Goal: Find specific page/section: Find specific page/section

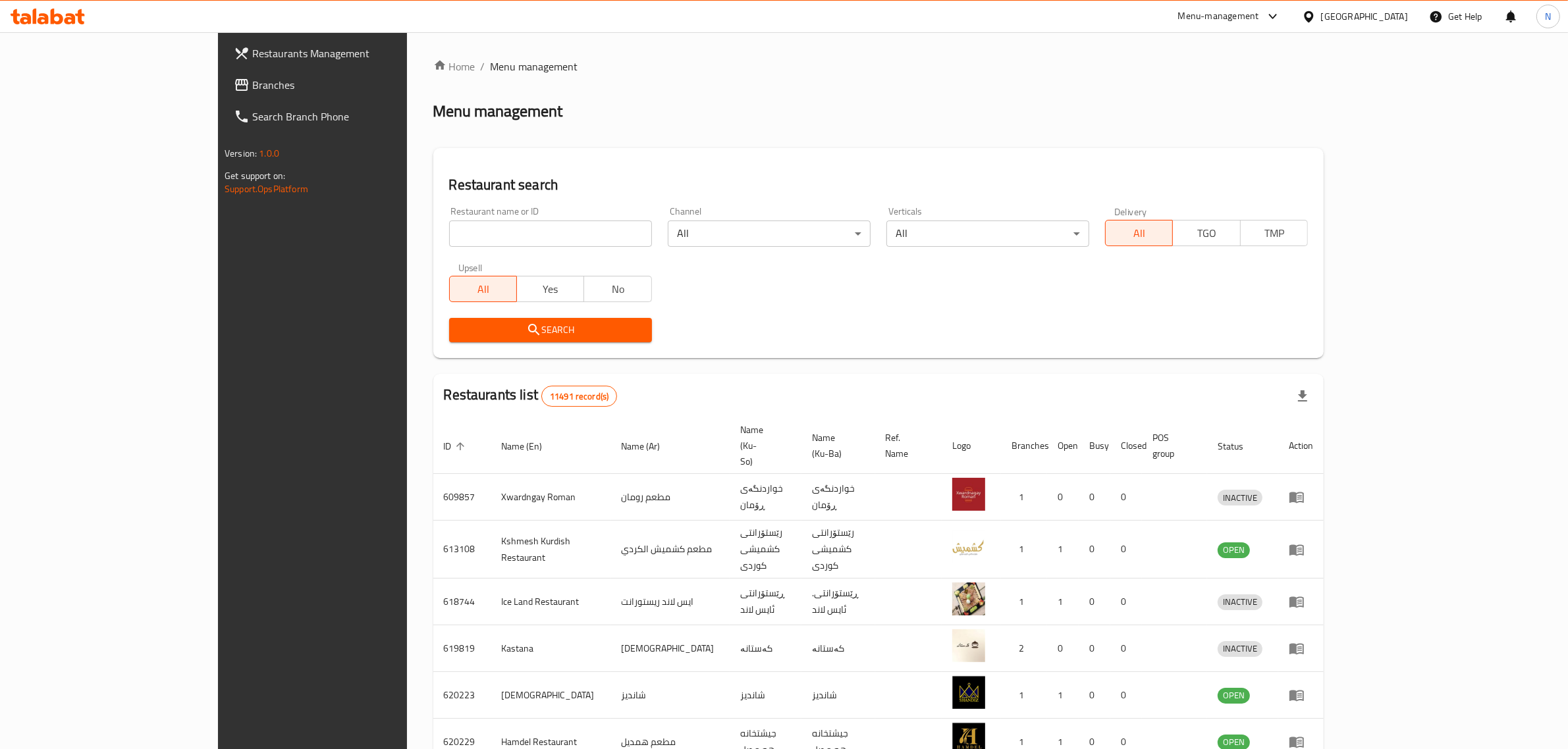
click at [47, 17] on icon at bounding box center [43, 18] width 11 height 11
click at [528, 250] on div "Restaurant name or ID Restaurant name or ID" at bounding box center [550, 227] width 219 height 56
click at [543, 241] on input "search" at bounding box center [550, 234] width 203 height 26
paste input "704440"
type input "704440"
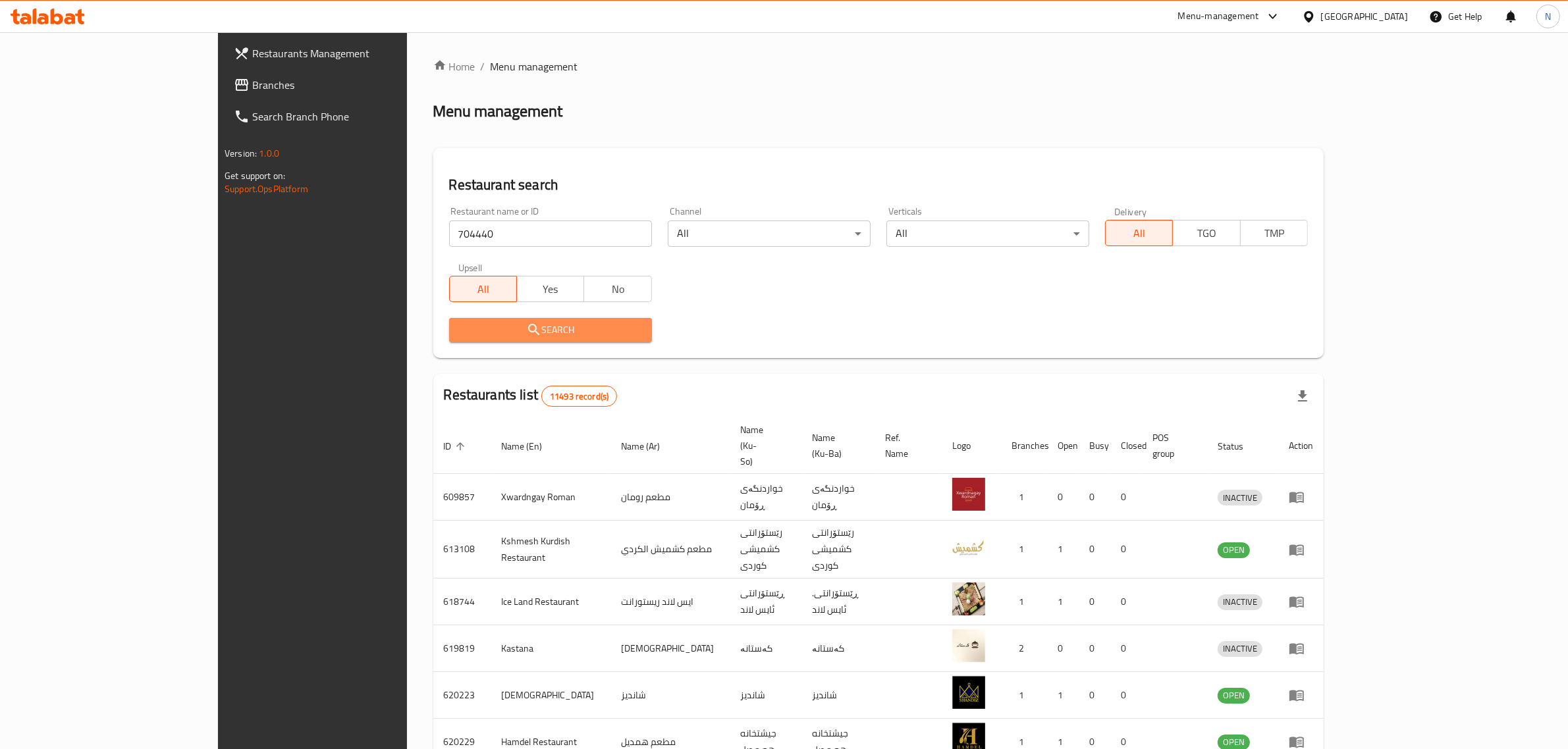
click at [567, 327] on span "Search" at bounding box center [550, 330] width 182 height 17
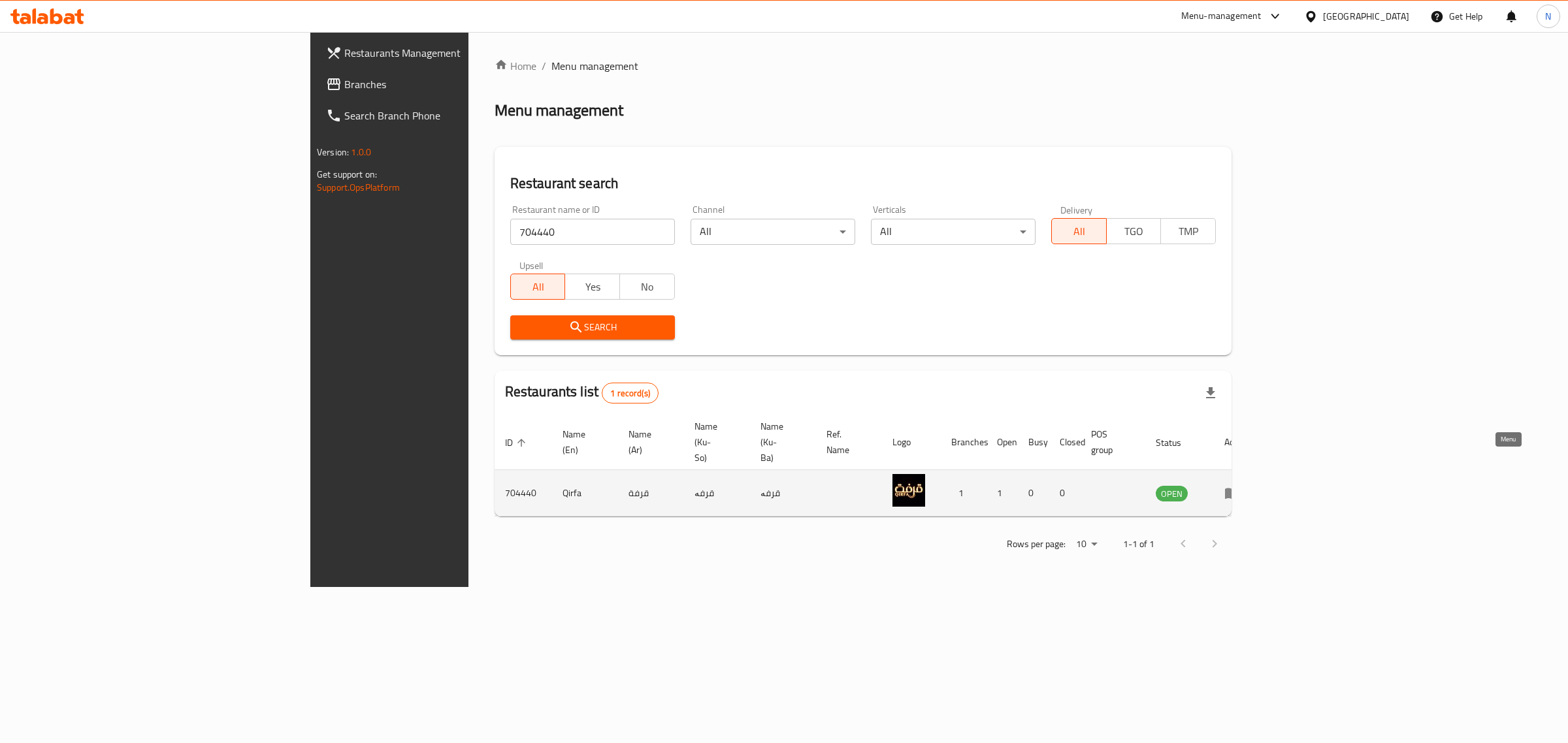
click at [1239, 489] on icon "enhanced table" at bounding box center [1232, 494] width 14 height 11
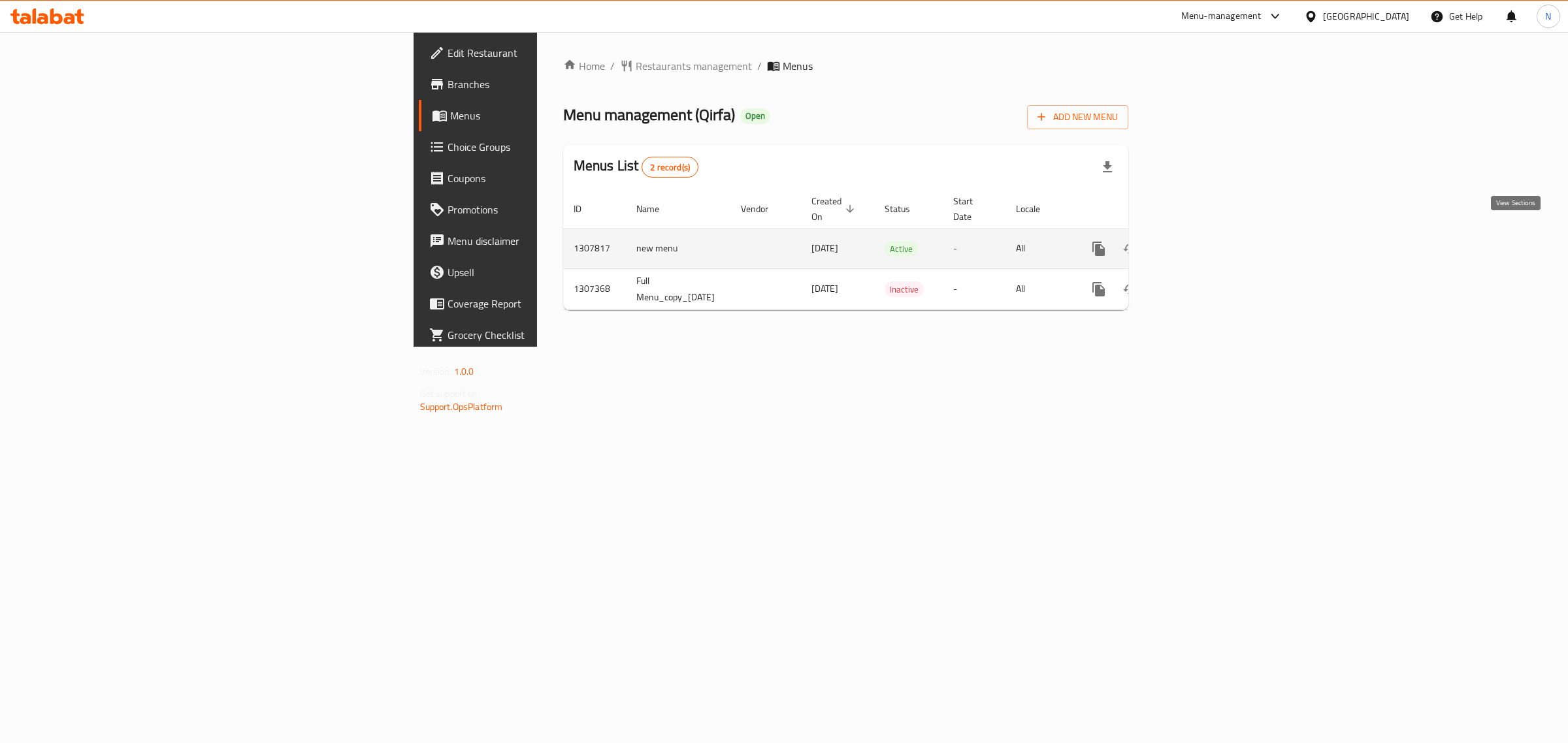
click at [1201, 241] on icon "enhanced table" at bounding box center [1193, 249] width 16 height 16
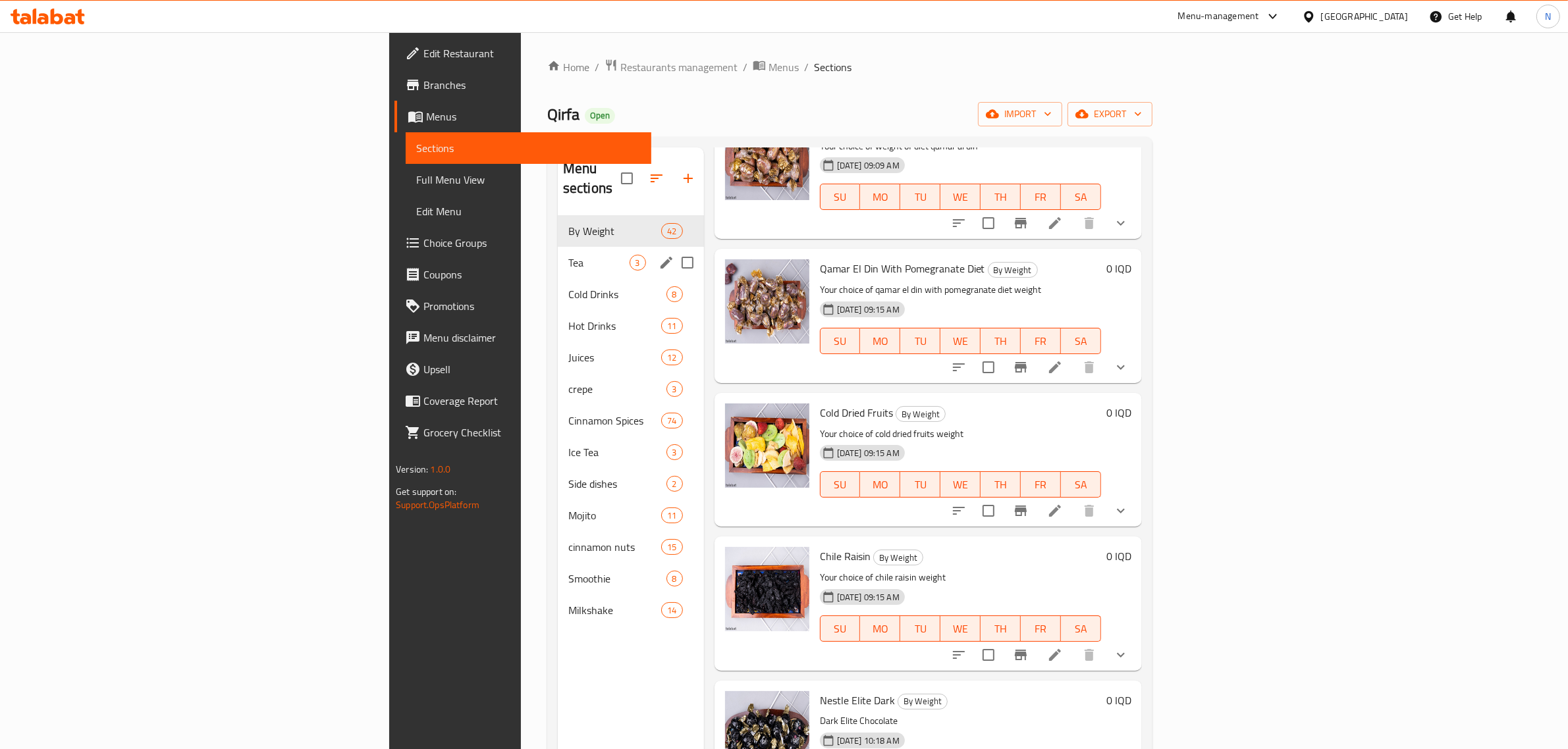
click at [568, 255] on span "Tea" at bounding box center [599, 263] width 61 height 16
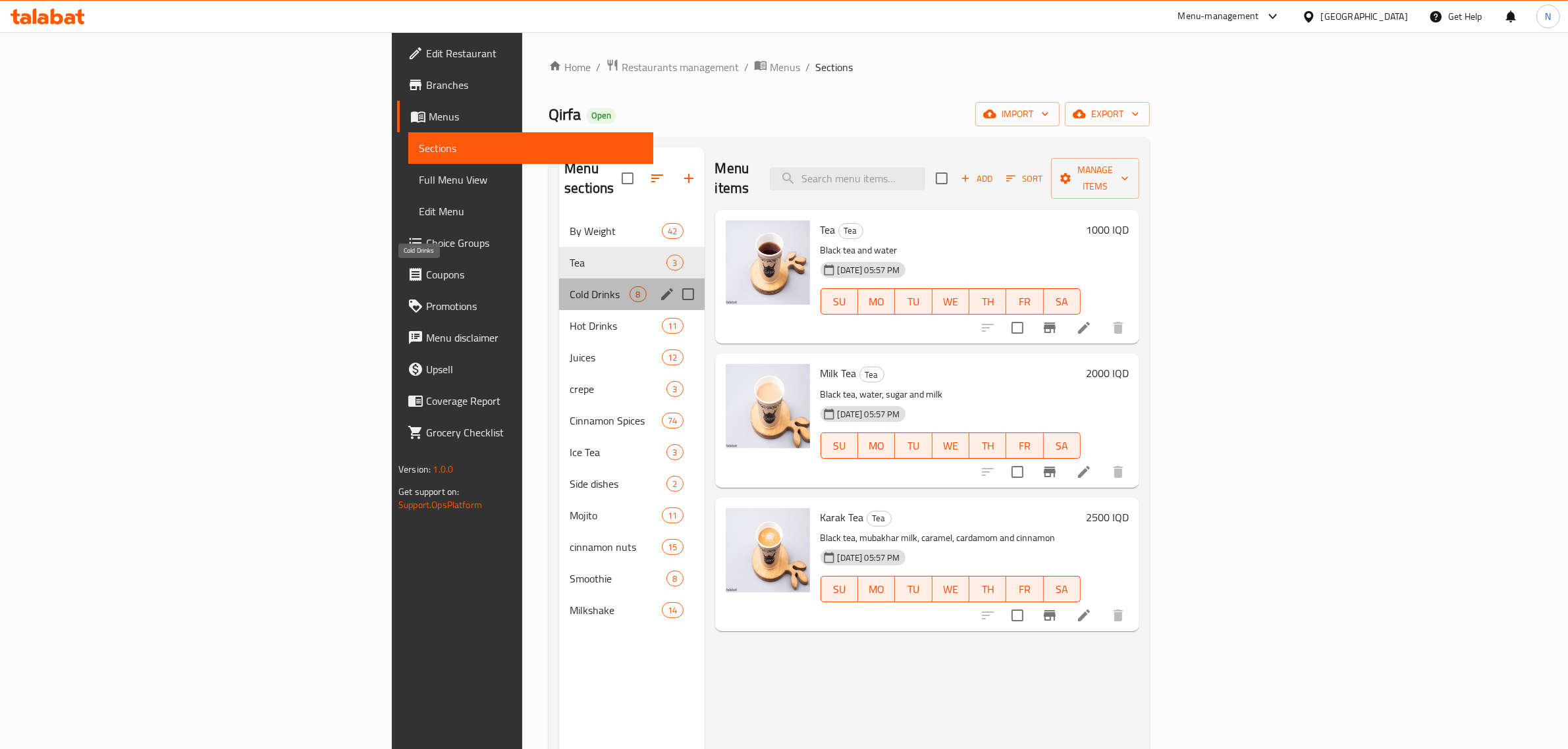
click at [569, 286] on span "Cold Drinks" at bounding box center [599, 294] width 60 height 16
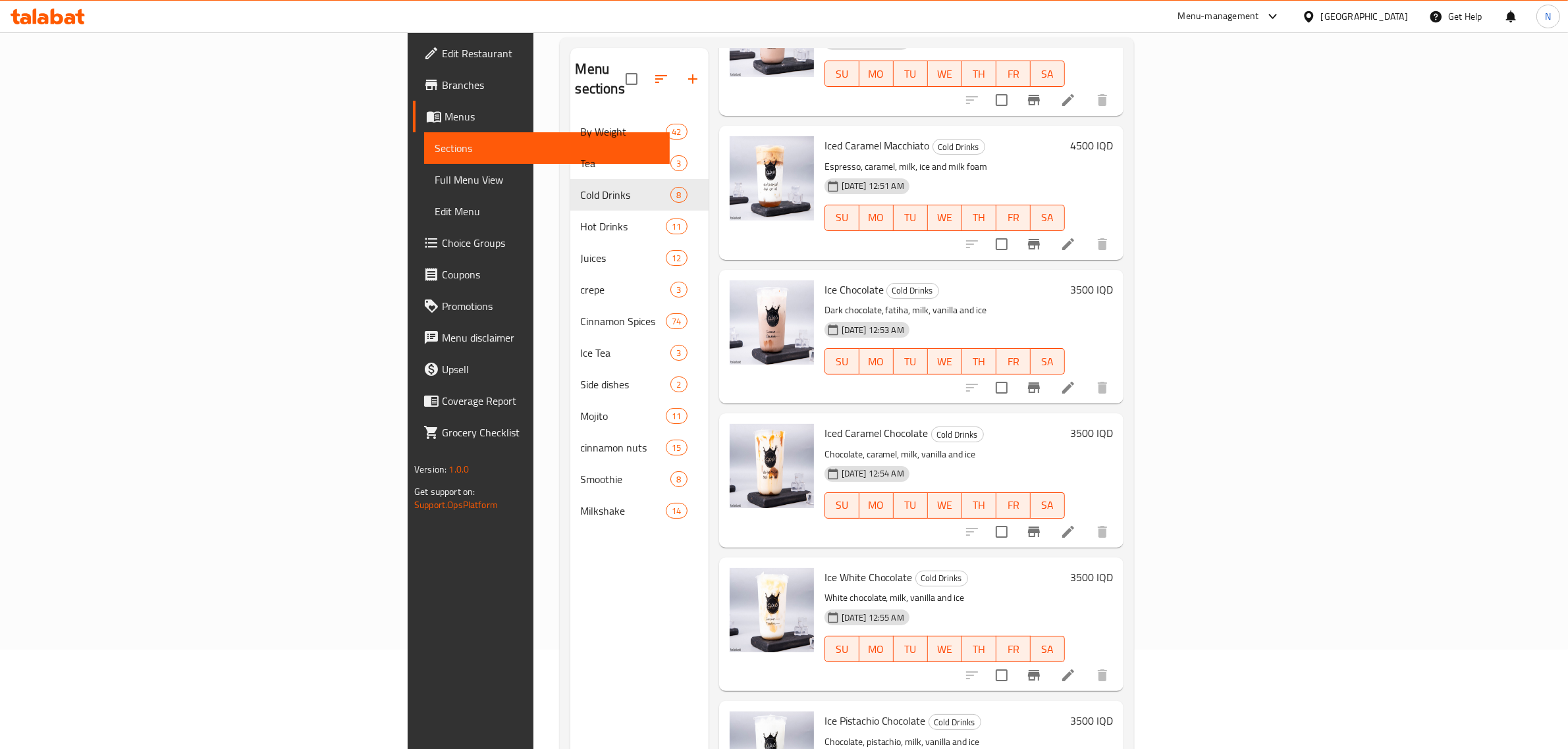
scroll to position [185, 0]
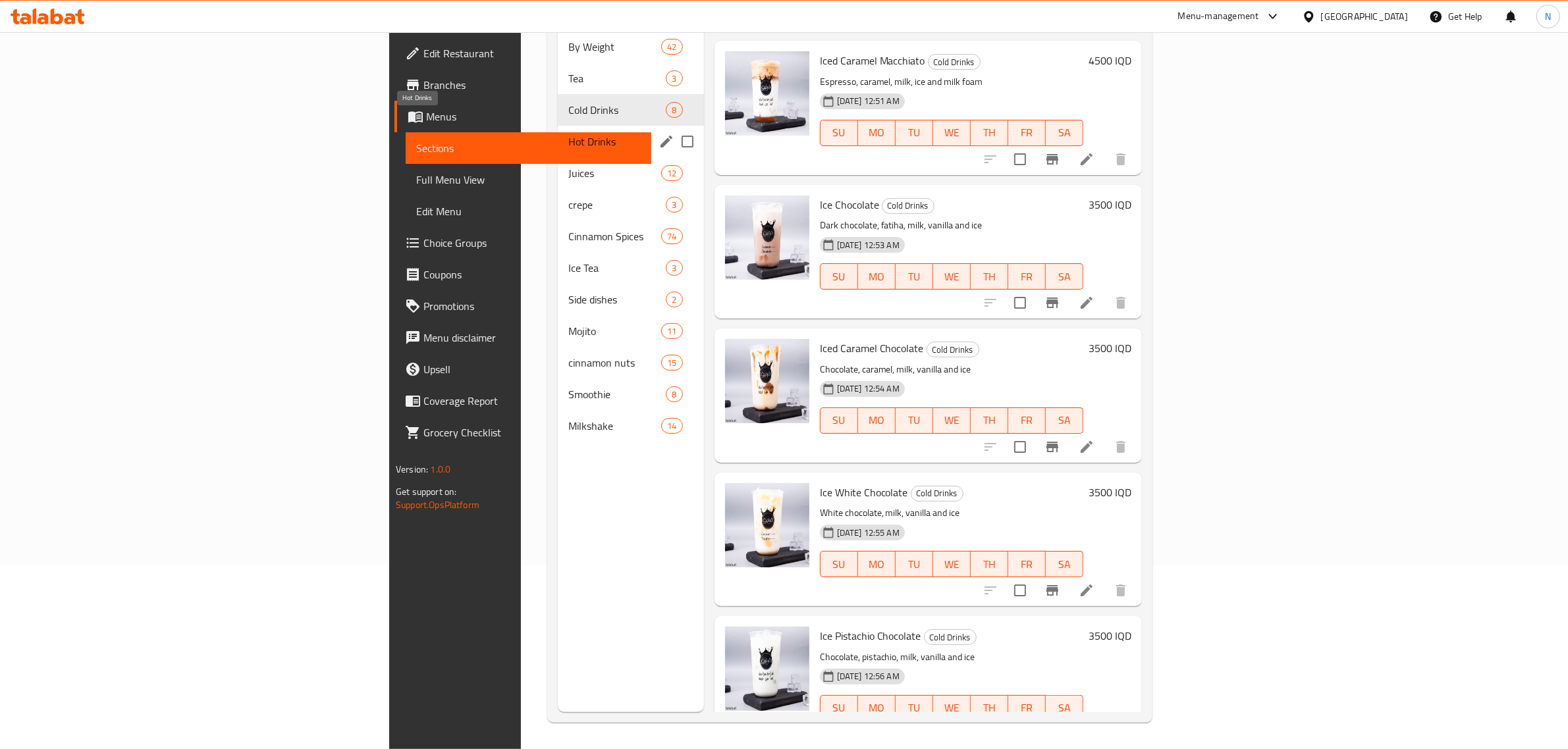
click at [568, 133] on span "Hot Drinks" at bounding box center [596, 141] width 56 height 16
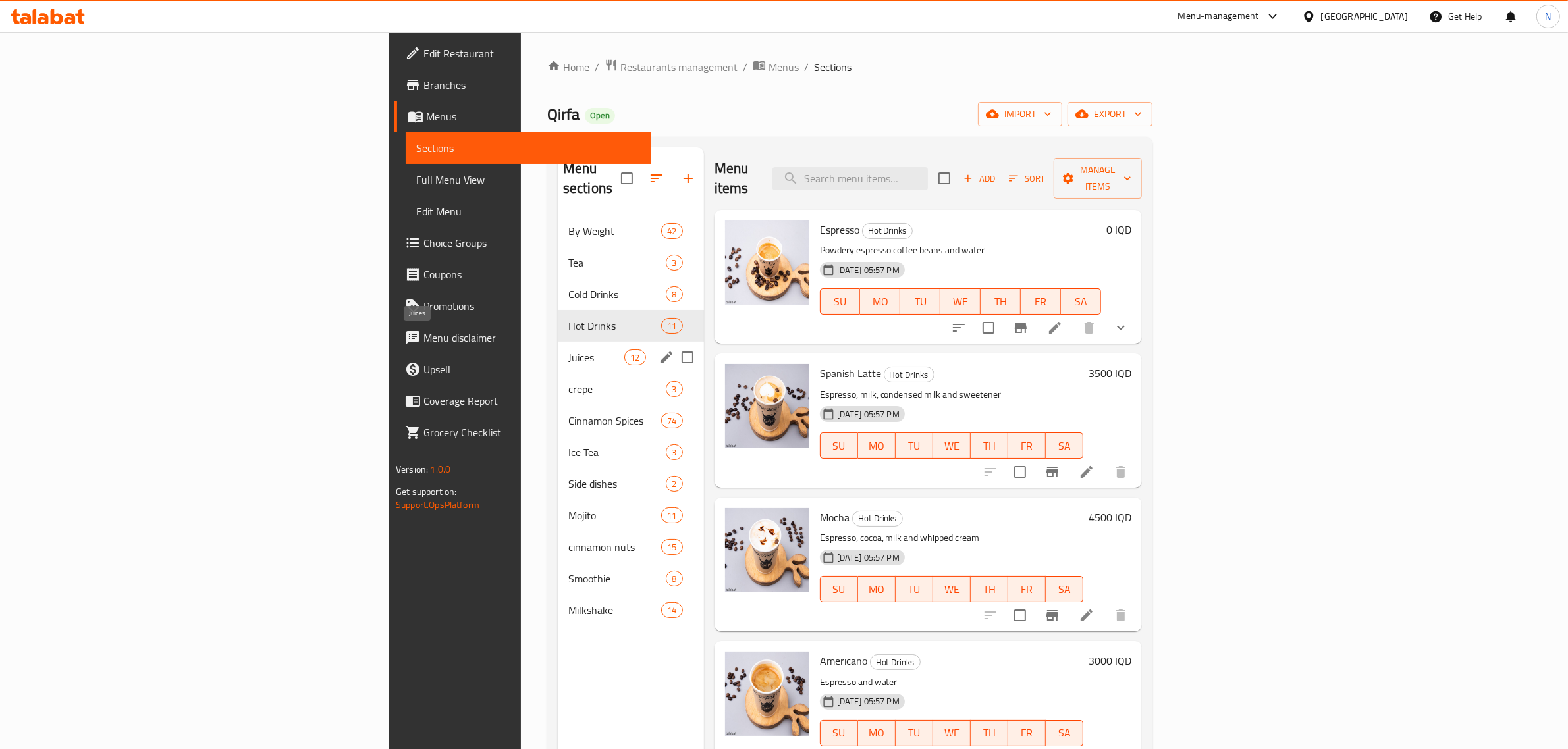
click at [568, 349] on span "Juices" at bounding box center [596, 357] width 56 height 16
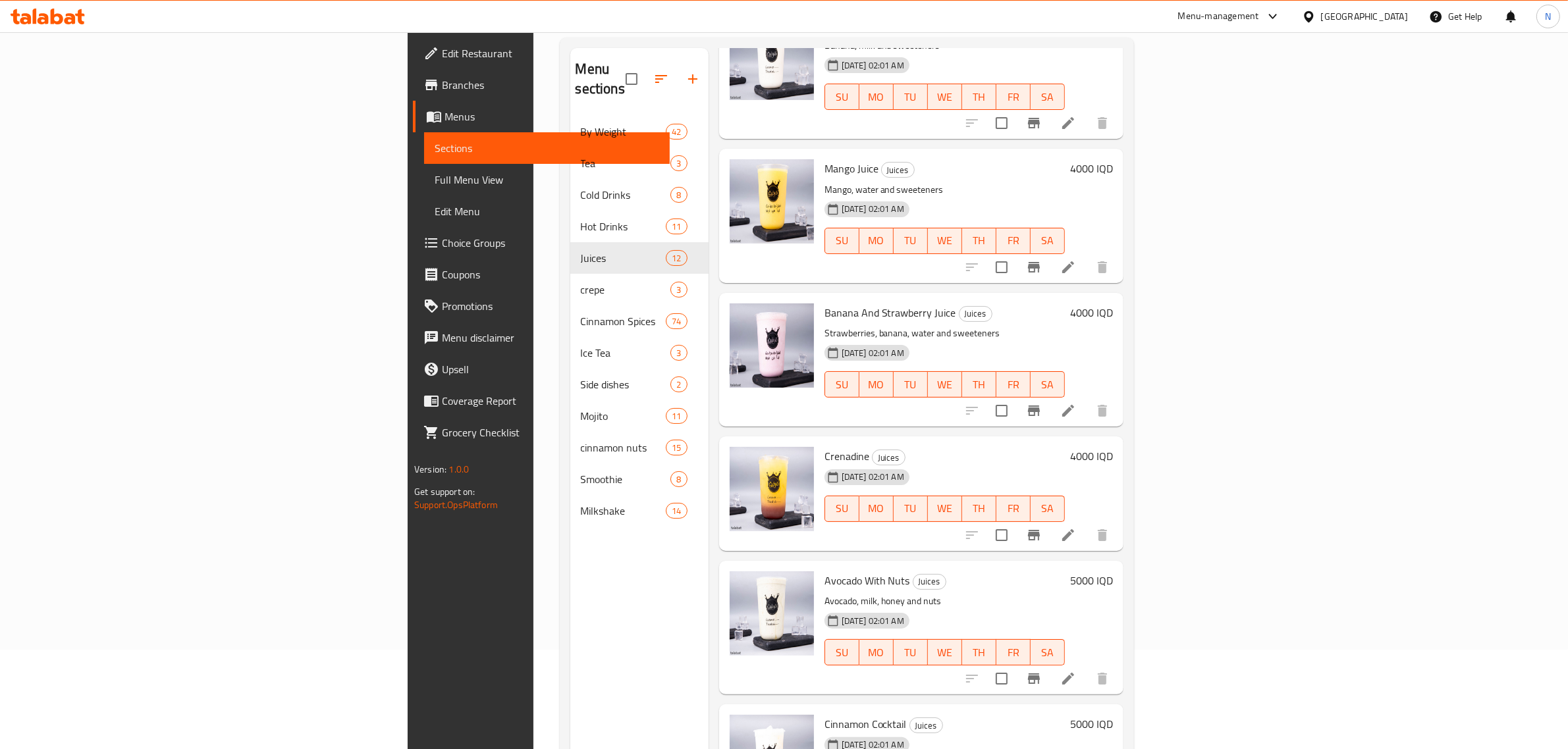
scroll to position [185, 0]
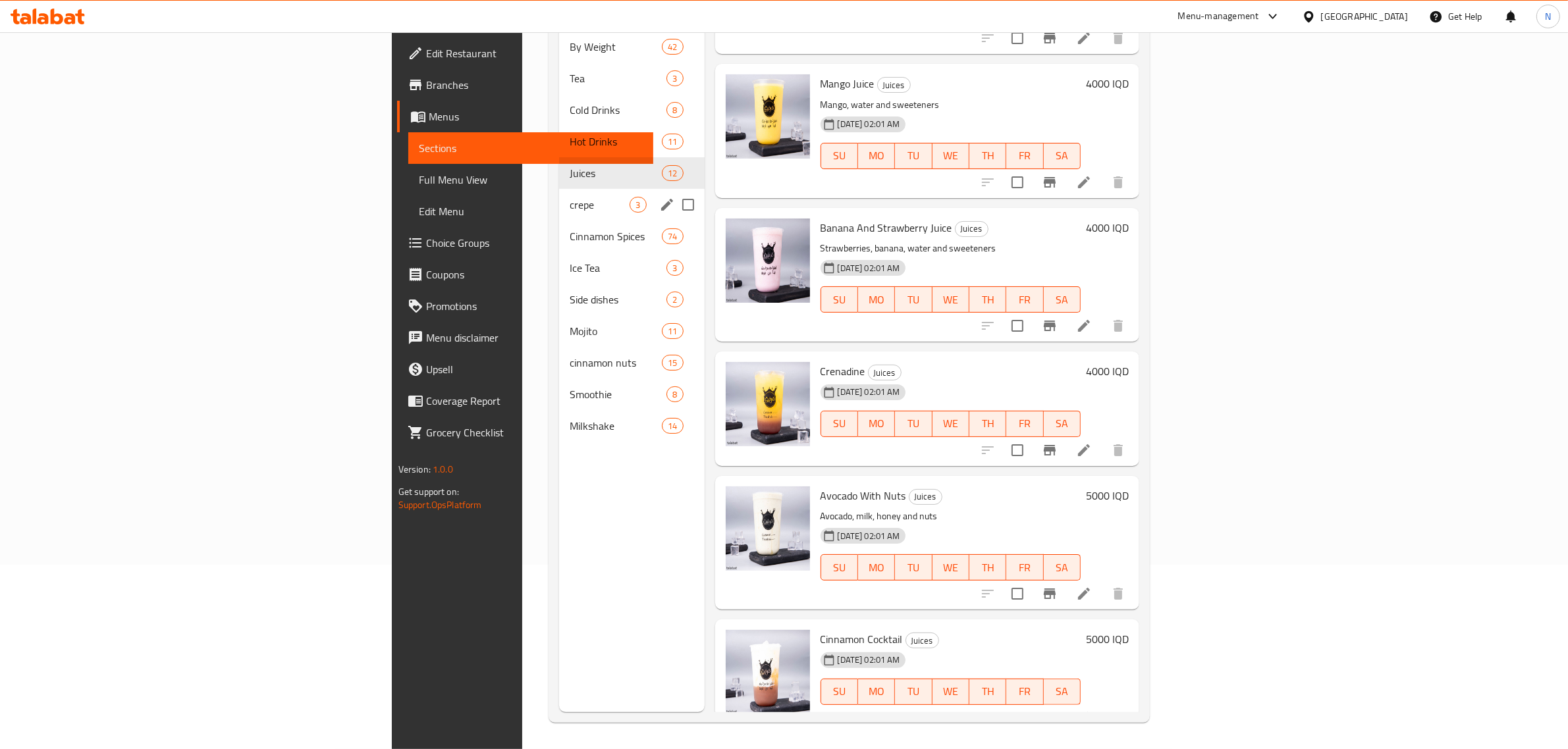
click at [569, 197] on span "crepe" at bounding box center [599, 205] width 60 height 16
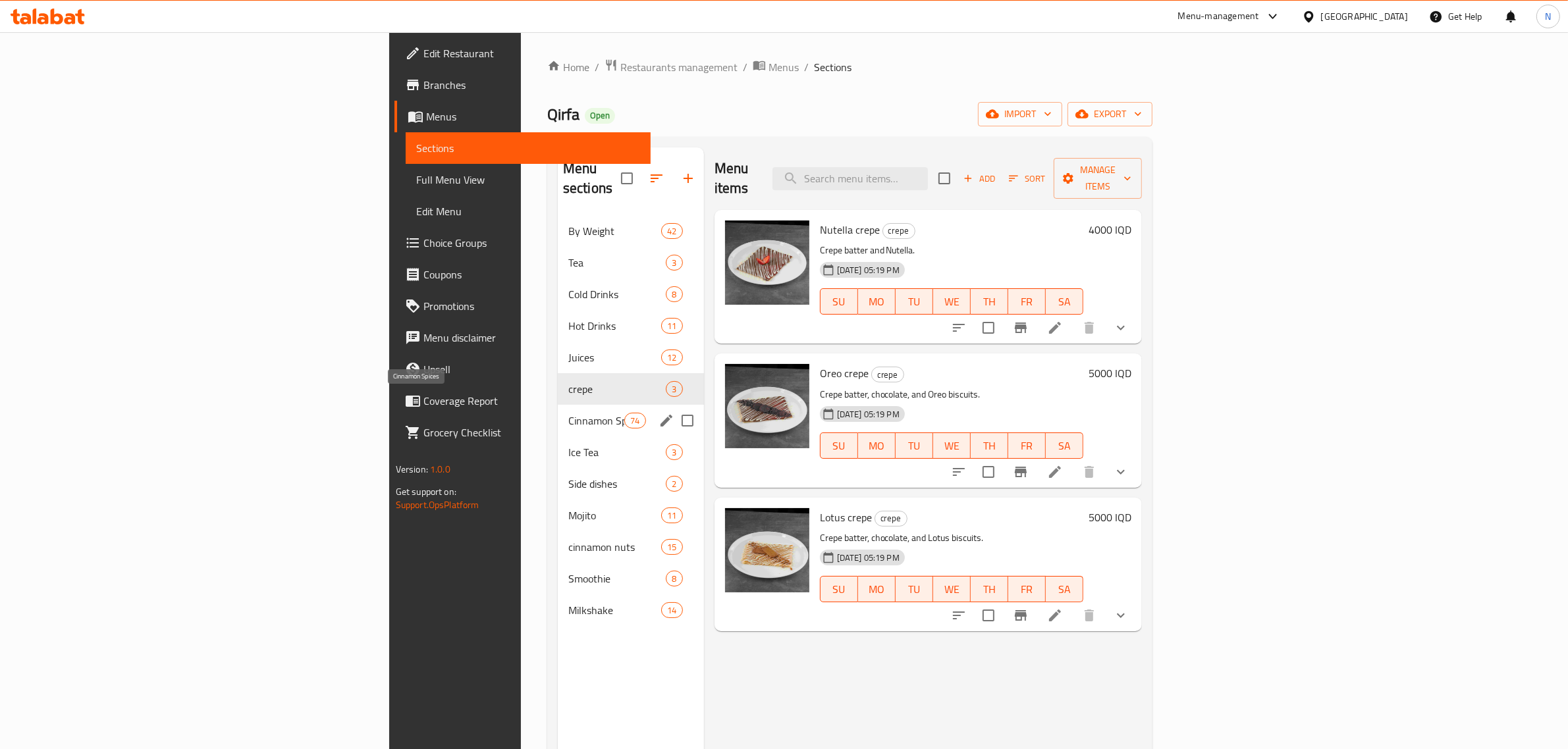
click at [568, 413] on span "Cinnamon Spices" at bounding box center [596, 421] width 56 height 16
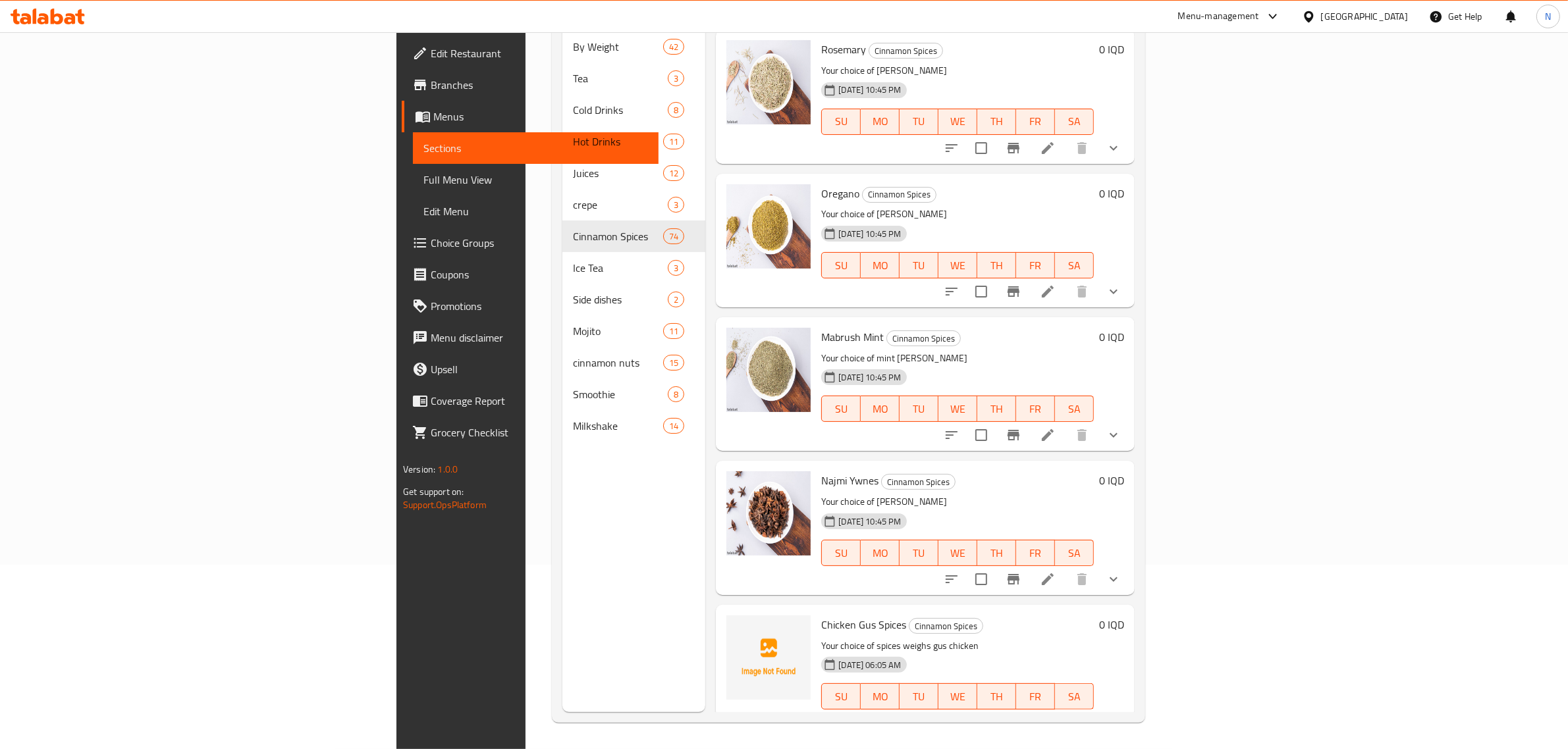
scroll to position [9467, 0]
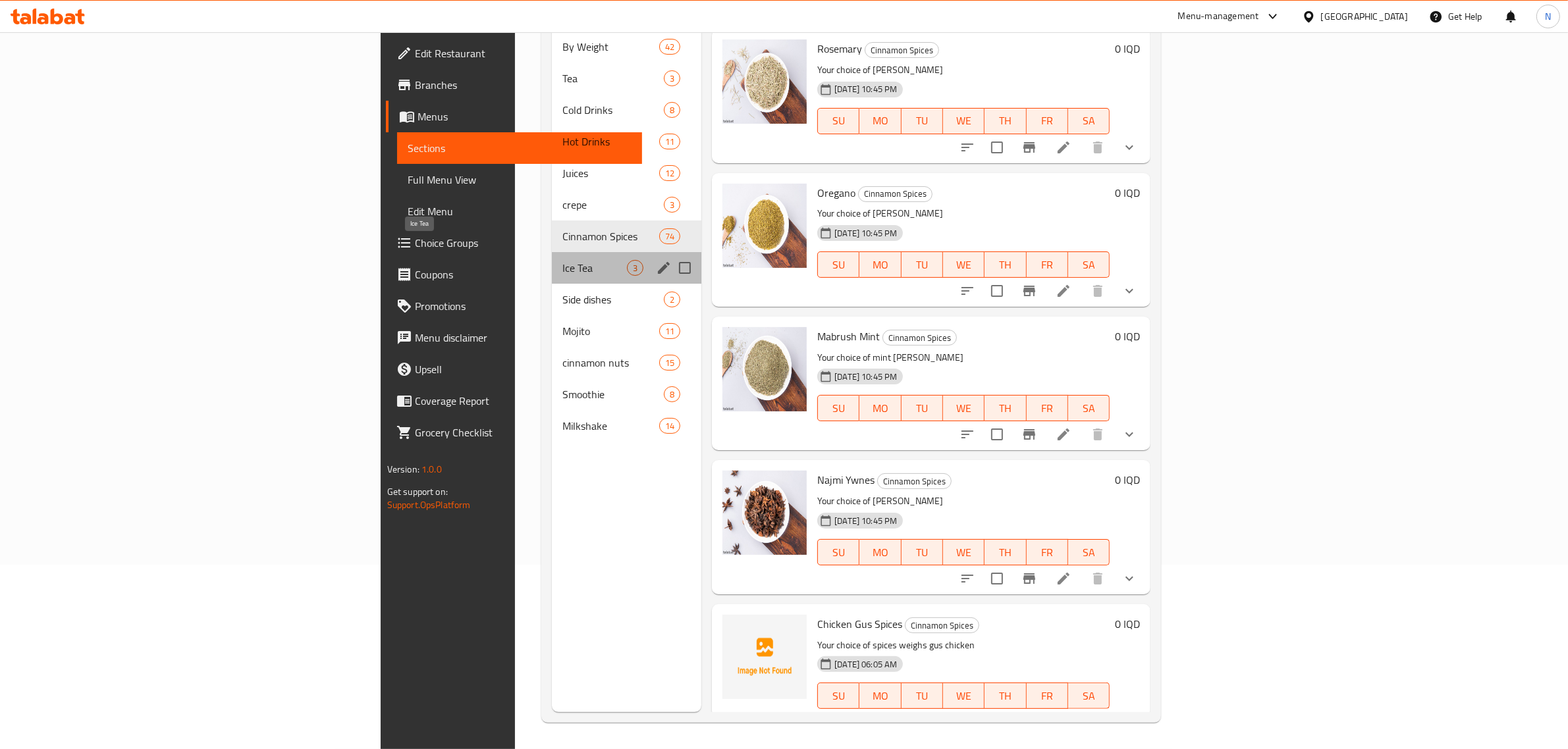
click at [562, 260] on span "Ice Tea" at bounding box center [594, 268] width 64 height 16
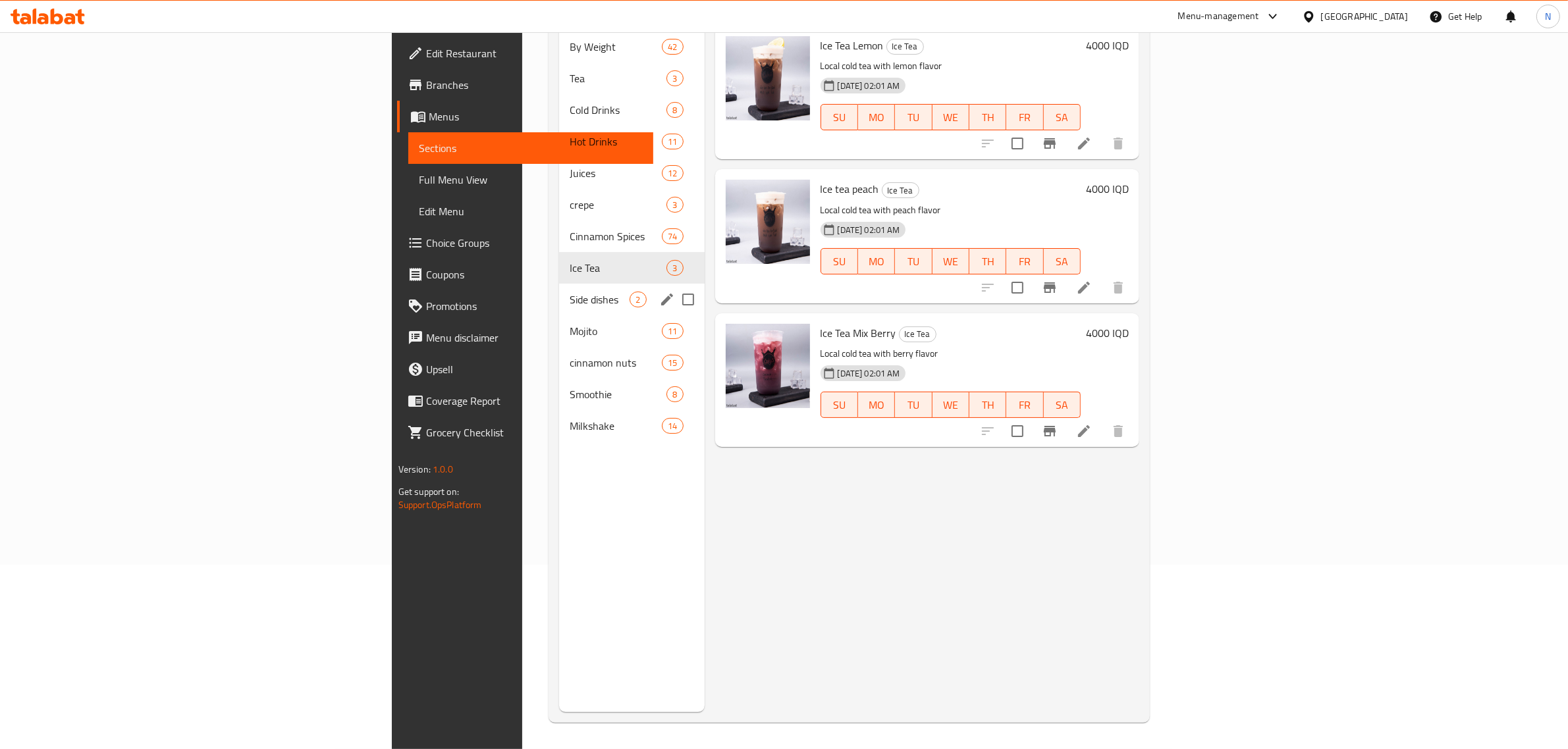
click at [569, 292] on span "Side dishes" at bounding box center [599, 299] width 60 height 16
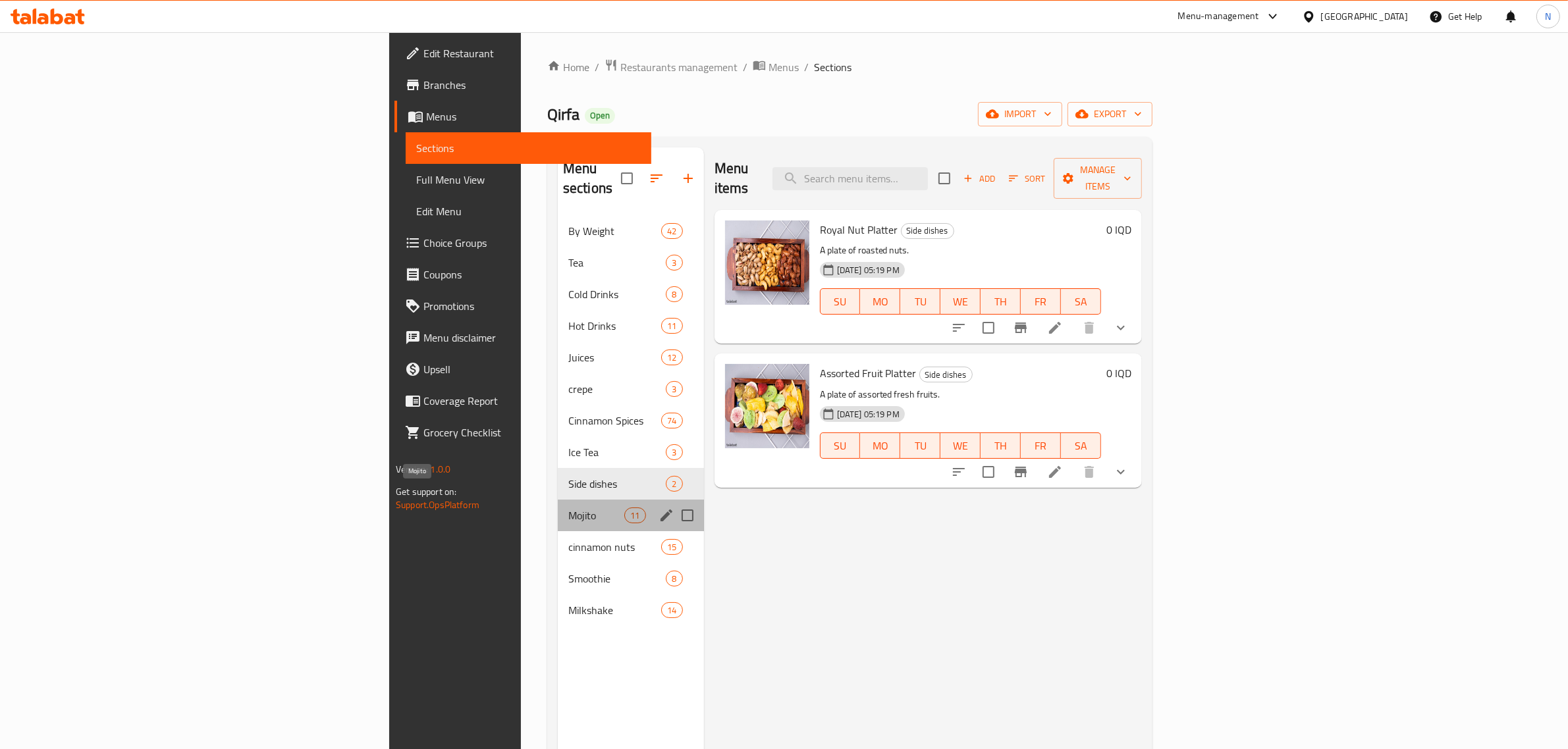
click at [568, 508] on span "Mojito" at bounding box center [596, 515] width 56 height 16
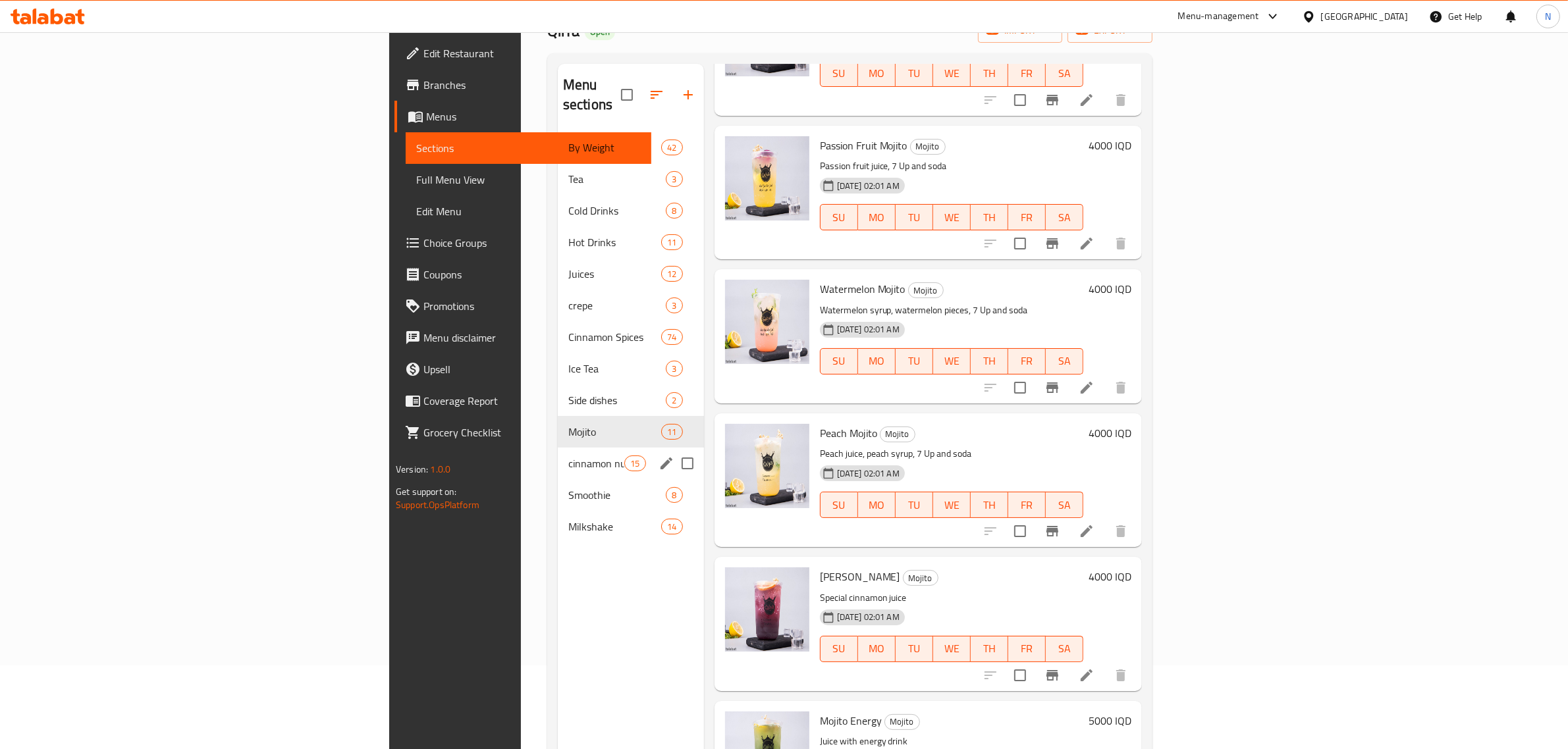
scroll to position [185, 0]
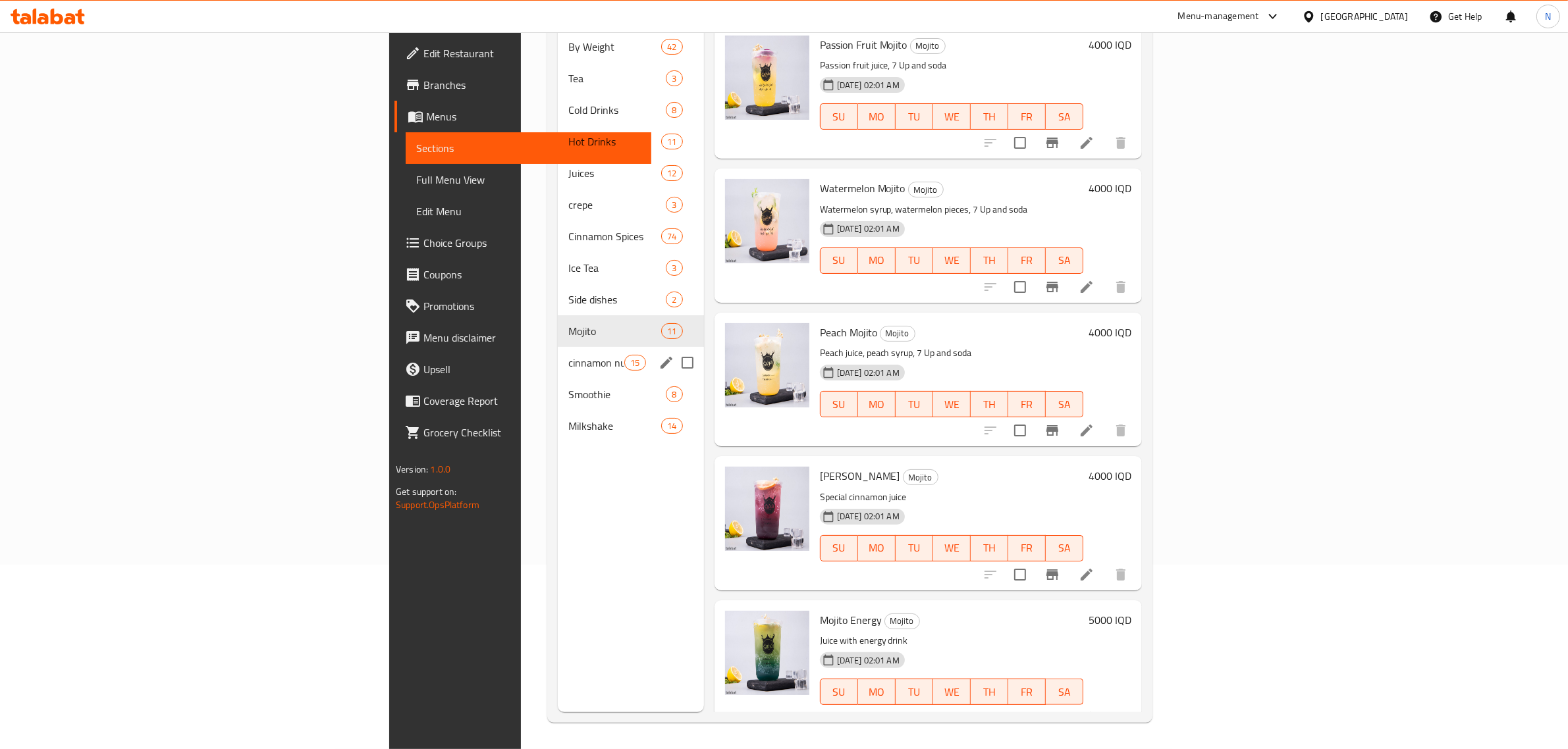
click at [558, 347] on div "cinnamon nuts 15" at bounding box center [631, 363] width 146 height 32
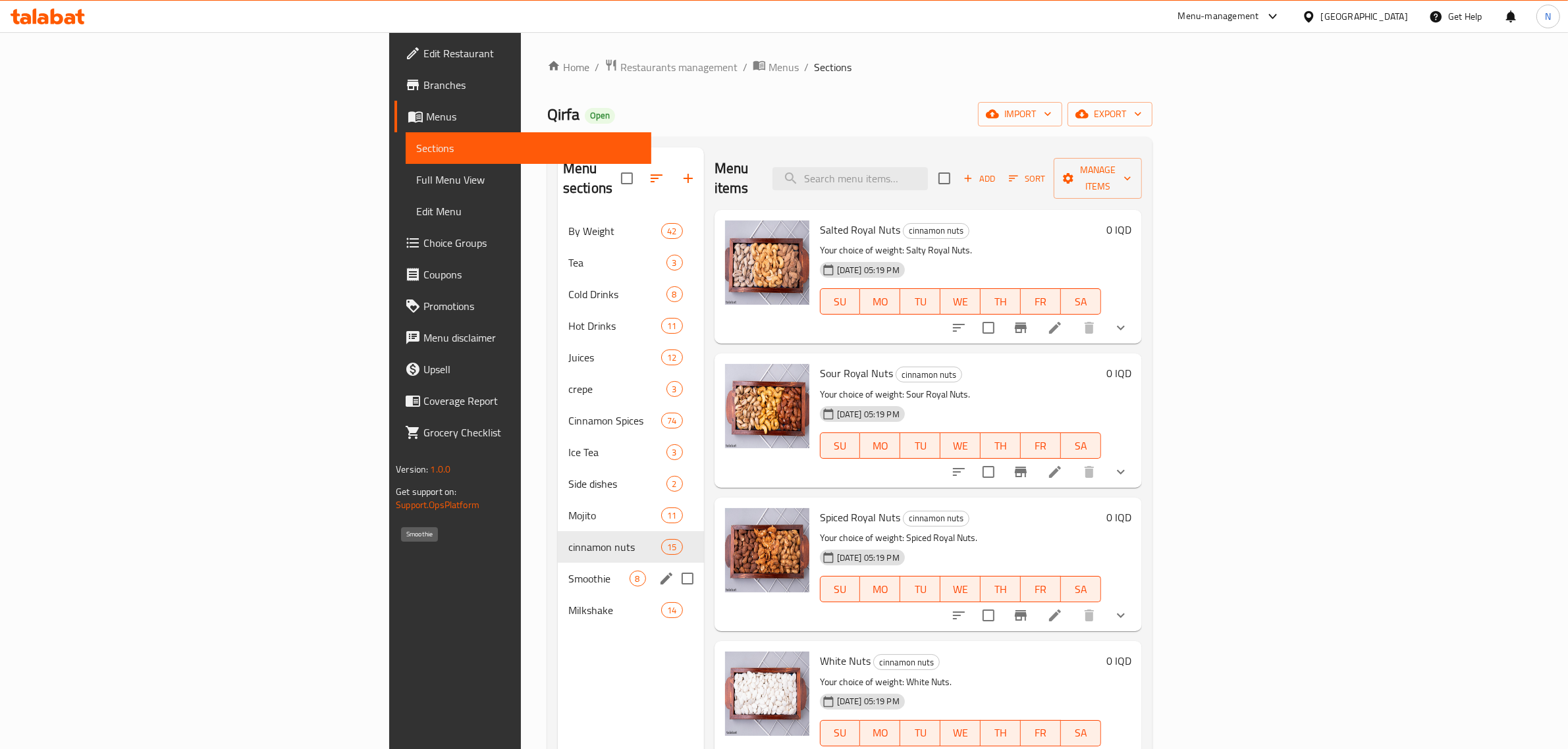
click at [568, 571] on span "Smoothie" at bounding box center [599, 579] width 61 height 16
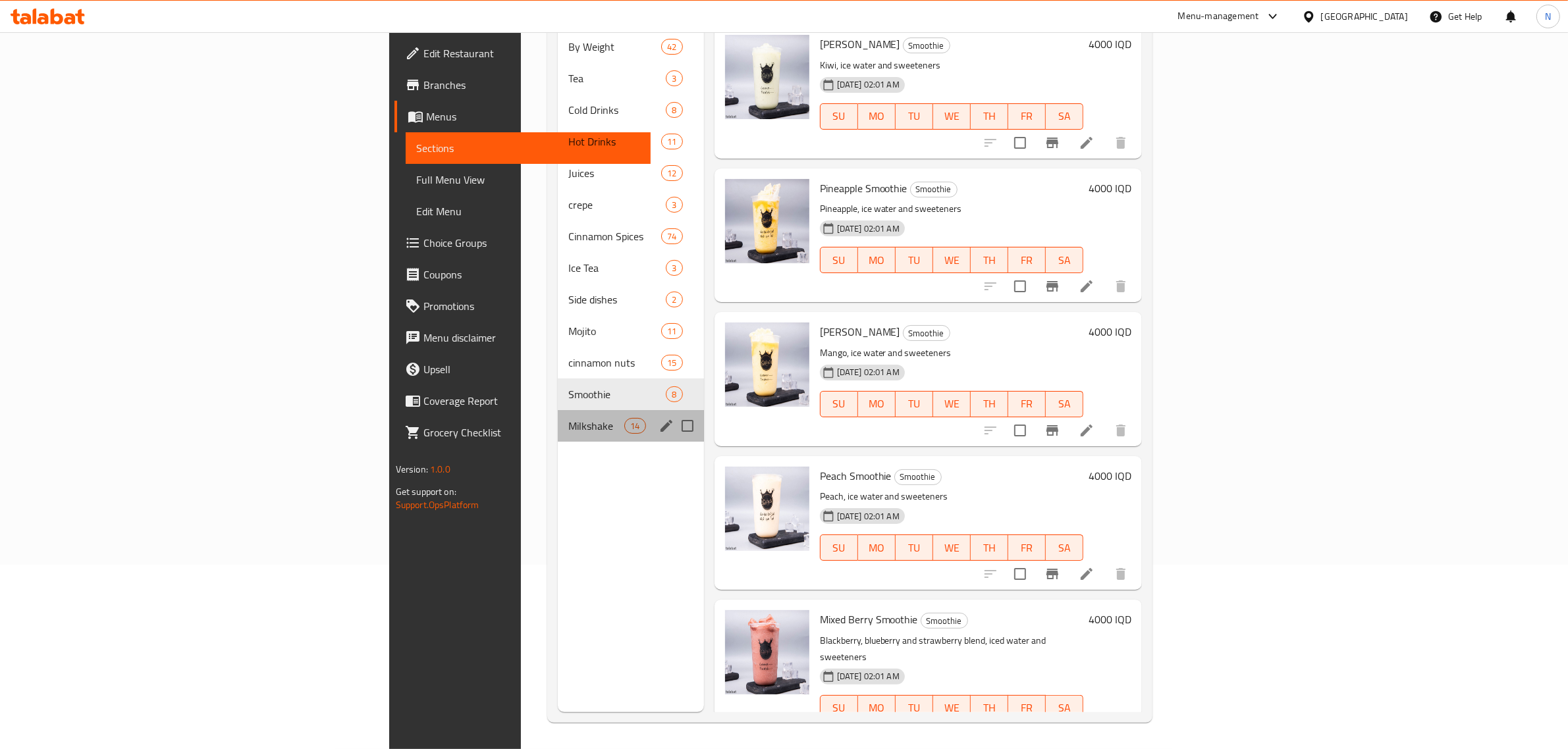
click at [558, 410] on div "Milkshake 14" at bounding box center [631, 426] width 146 height 32
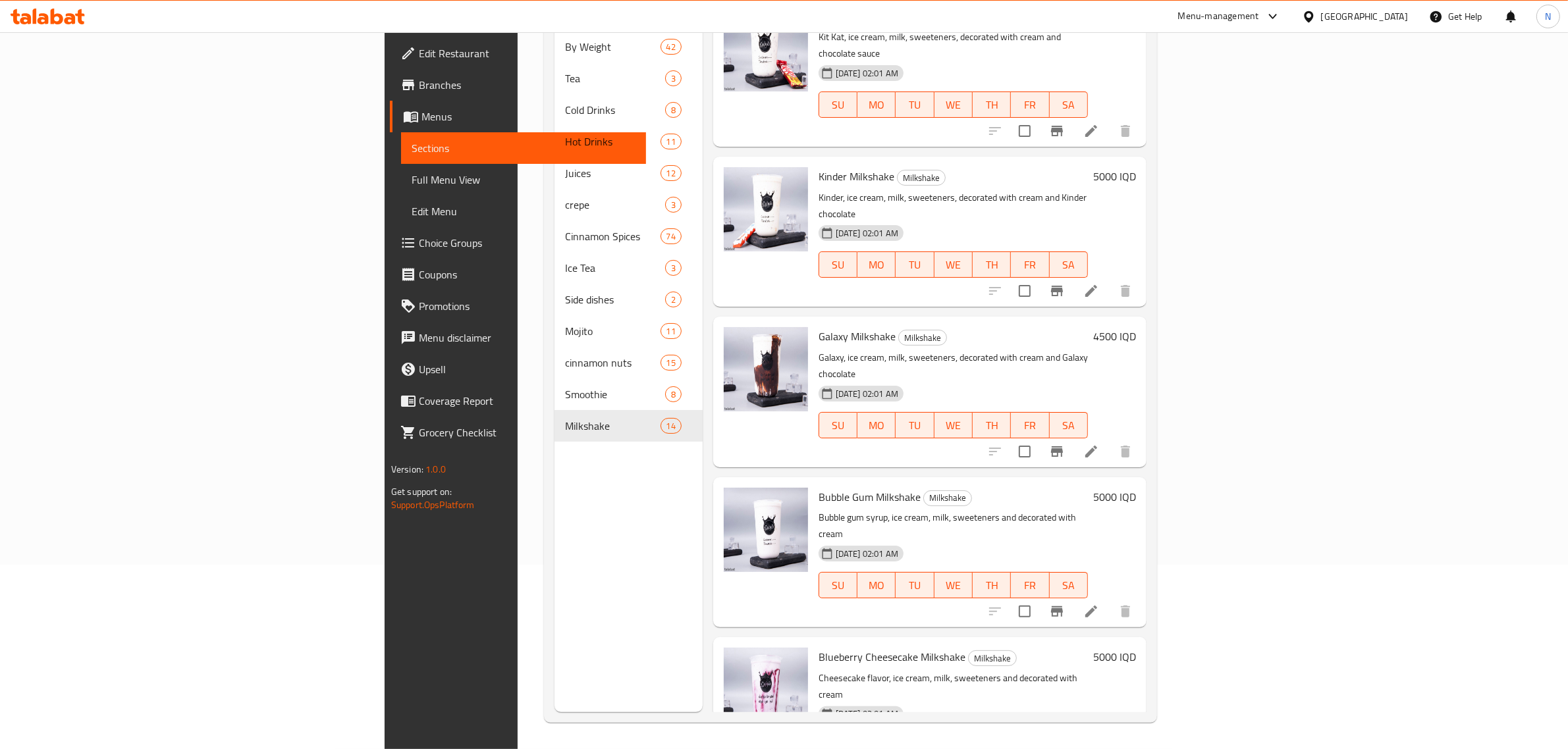
click at [27, 22] on icon at bounding box center [25, 18] width 11 height 11
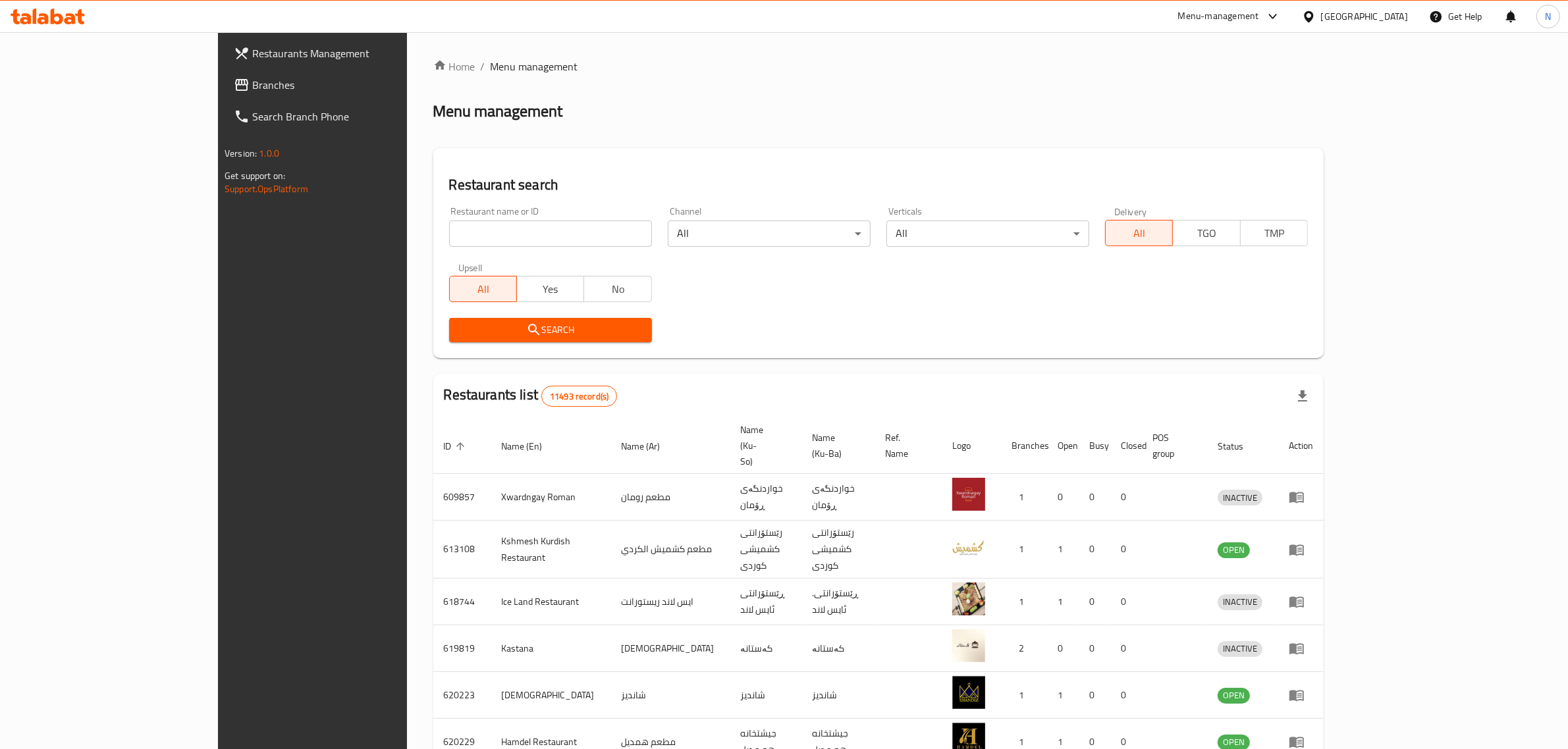
click at [538, 234] on input "search" at bounding box center [550, 234] width 203 height 26
paste input "705274"
type input "705274"
click at [570, 340] on button "Search" at bounding box center [550, 330] width 203 height 25
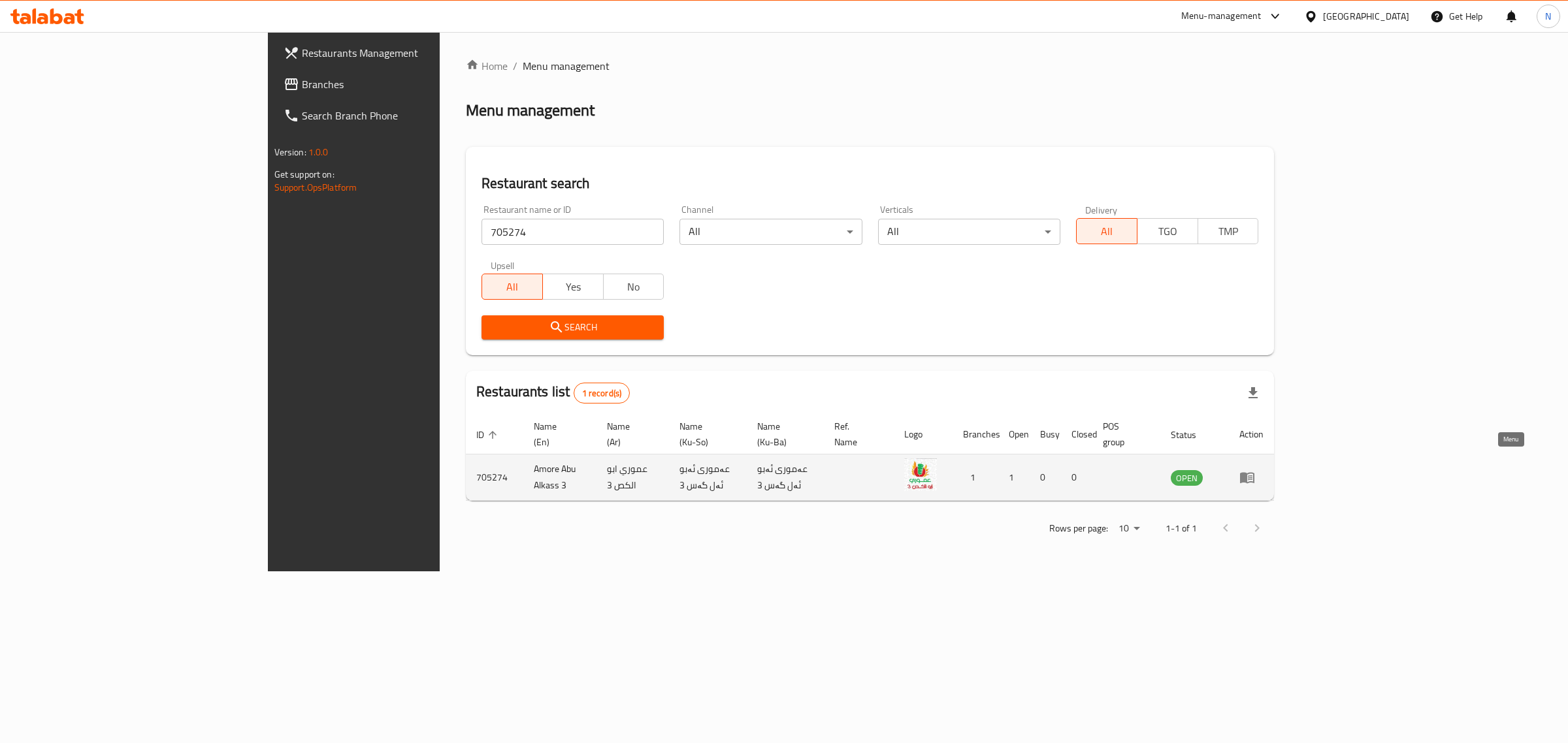
click at [1254, 473] on icon "enhanced table" at bounding box center [1247, 478] width 14 height 11
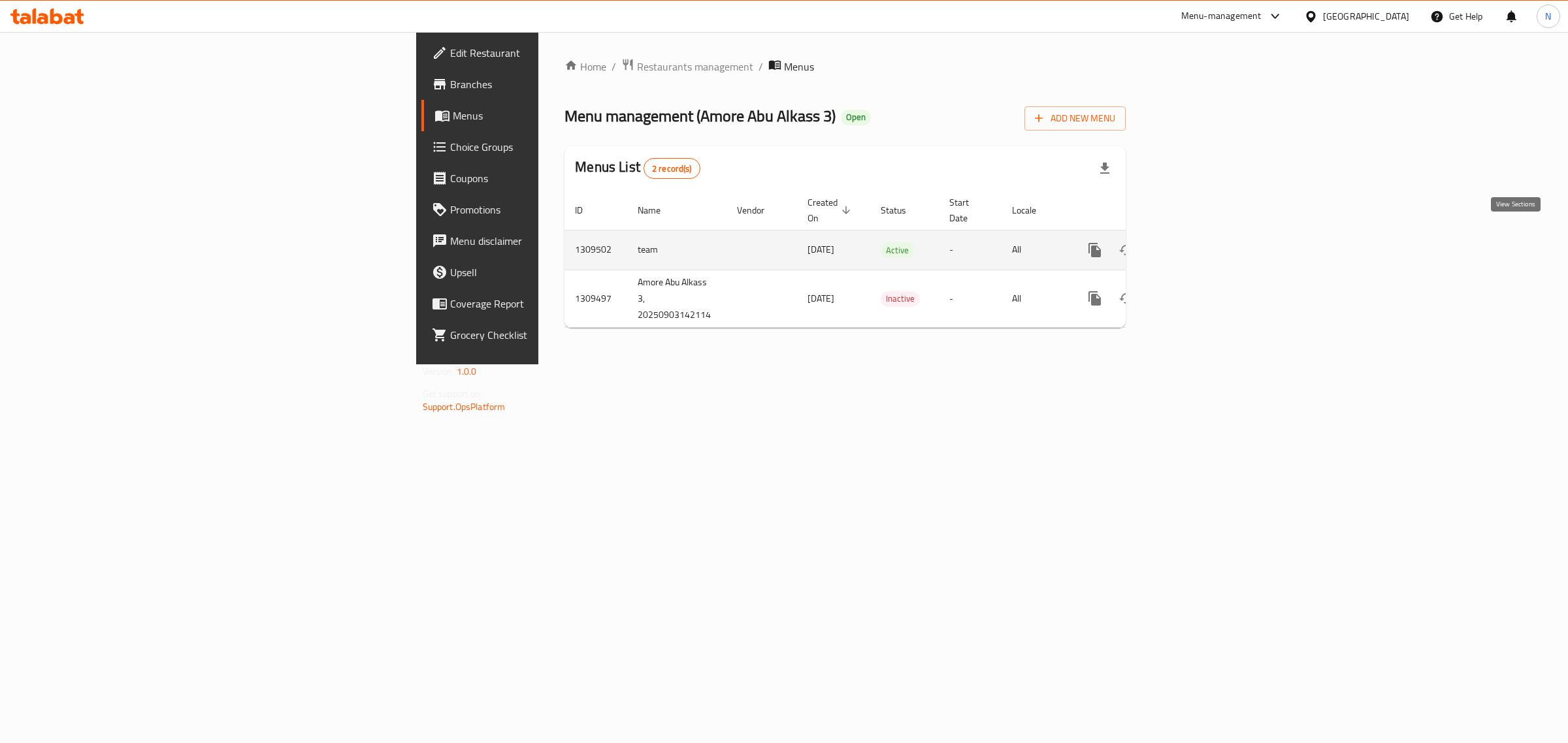
click at [1195, 244] on icon "enhanced table" at bounding box center [1189, 249] width 11 height 11
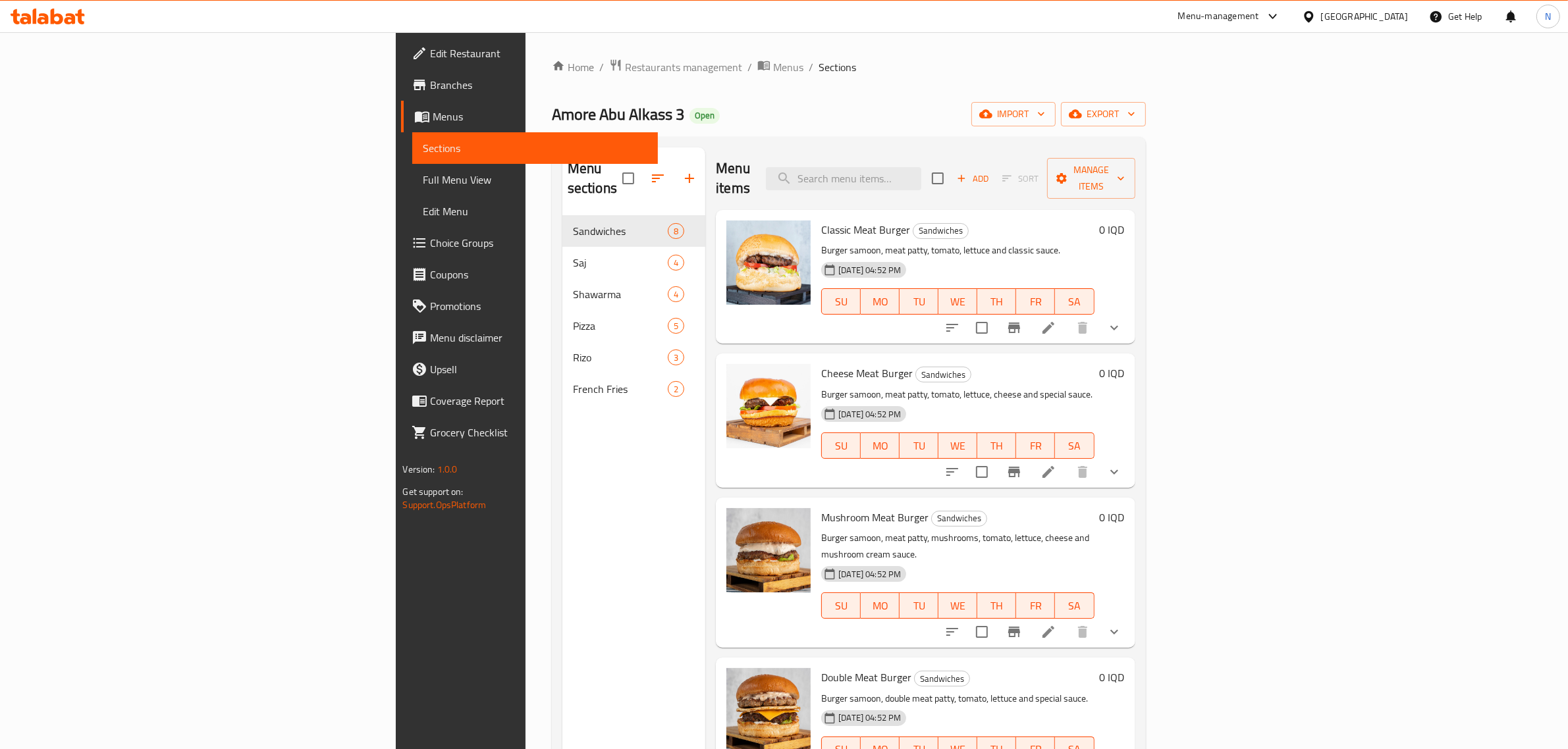
click at [401, 93] on link "Branches" at bounding box center [530, 85] width 257 height 32
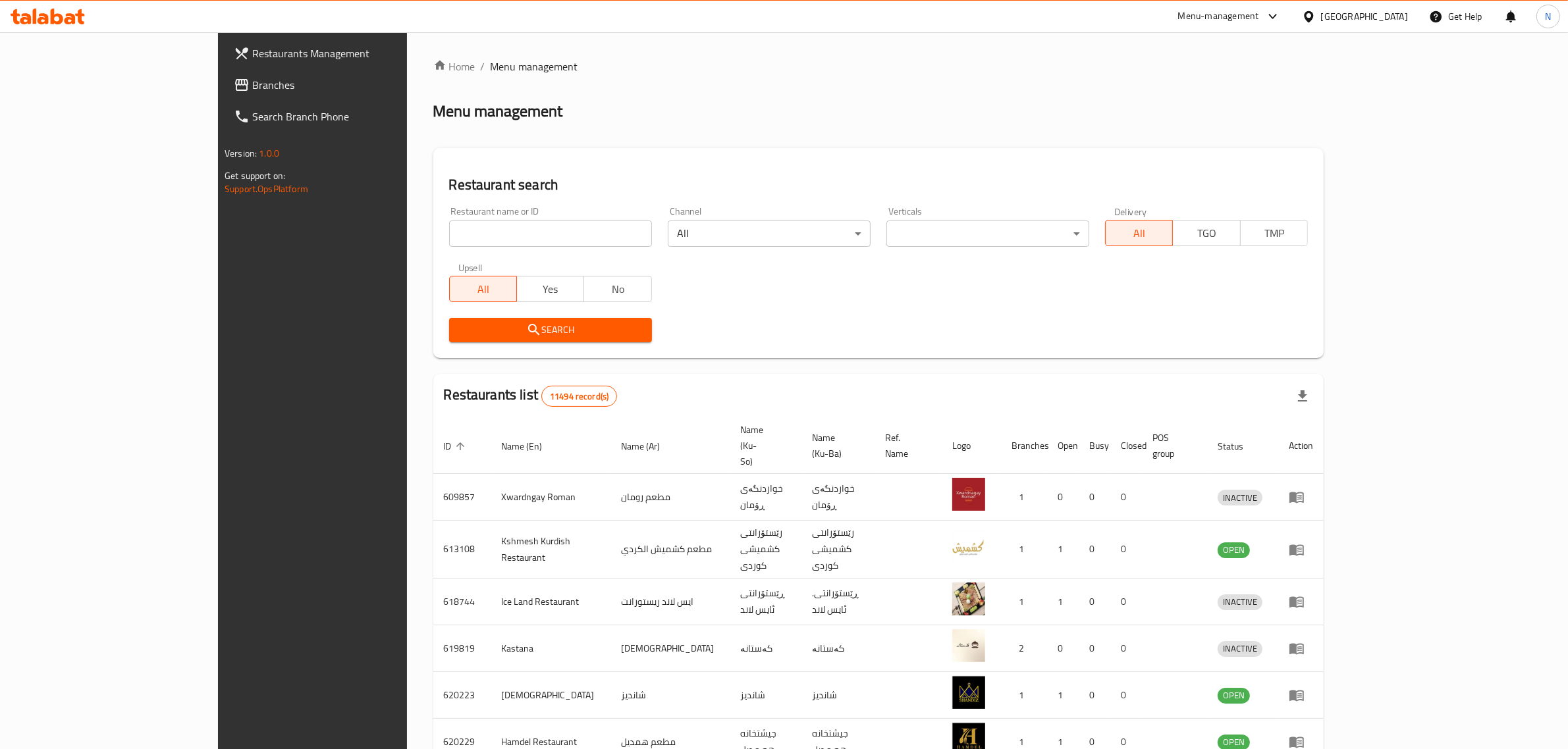
click at [501, 232] on input "search" at bounding box center [550, 234] width 203 height 26
paste input "705274"
type input "705274"
click at [511, 328] on span "Search" at bounding box center [550, 330] width 182 height 17
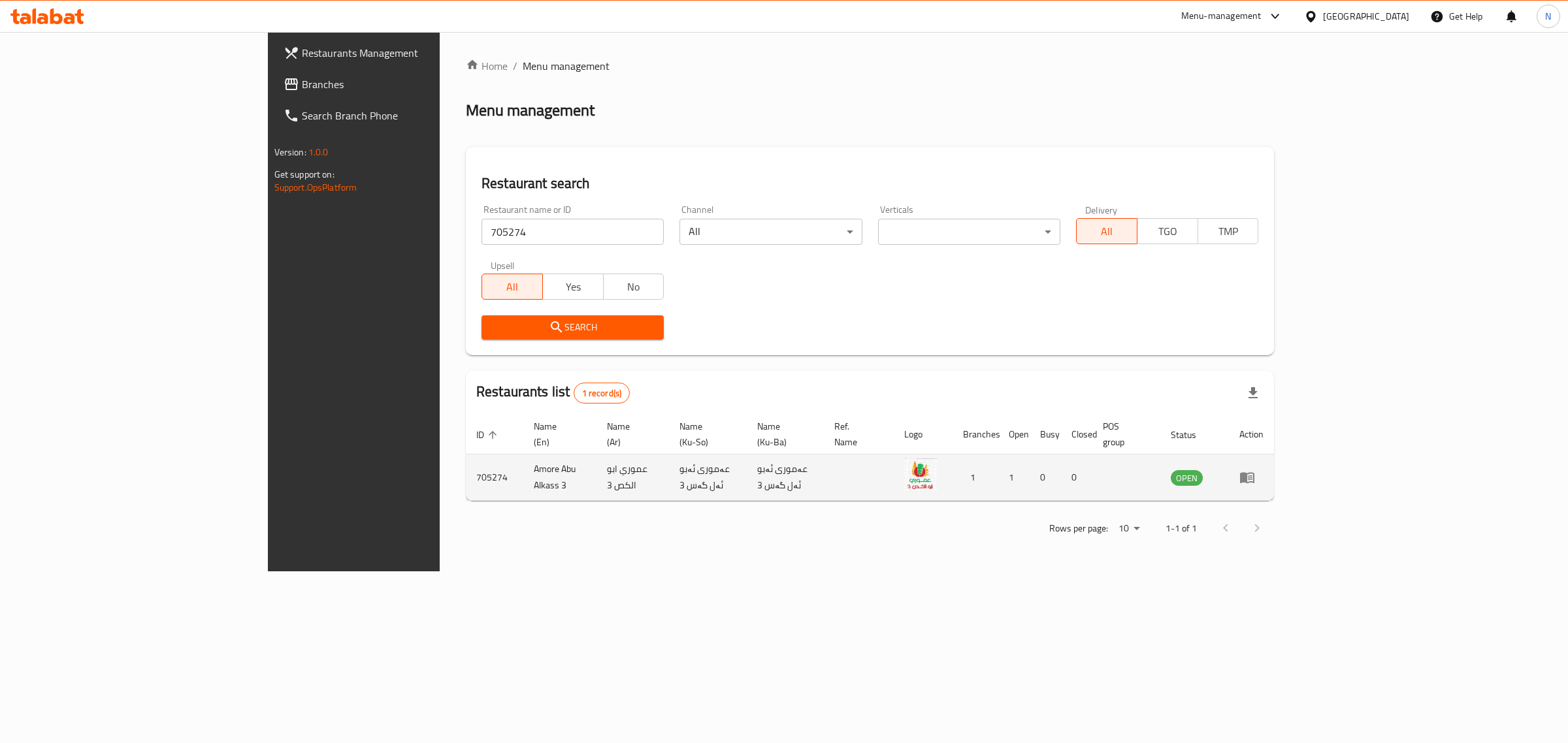
click at [1254, 473] on icon "enhanced table" at bounding box center [1247, 478] width 14 height 11
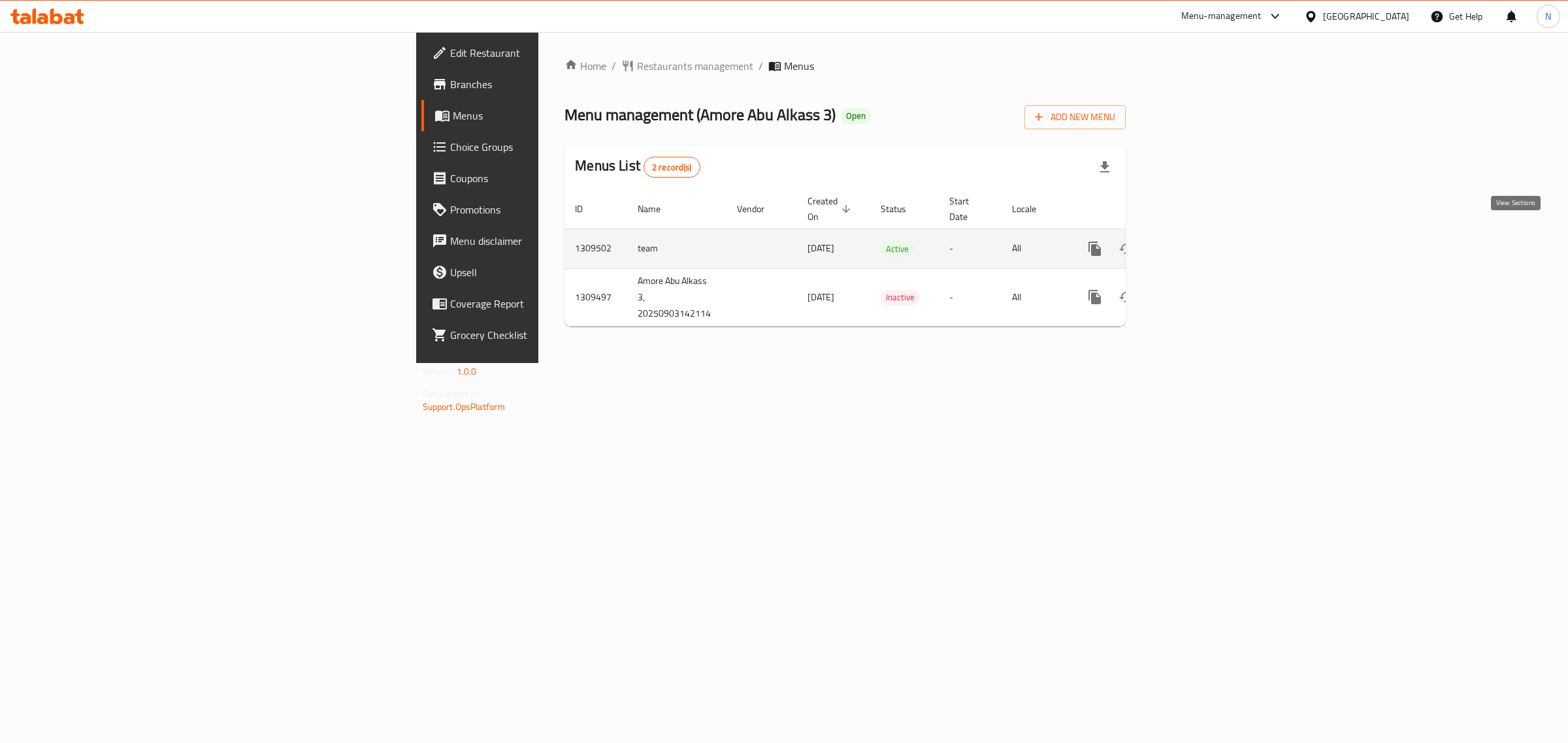
click at [1195, 243] on icon "enhanced table" at bounding box center [1189, 248] width 11 height 11
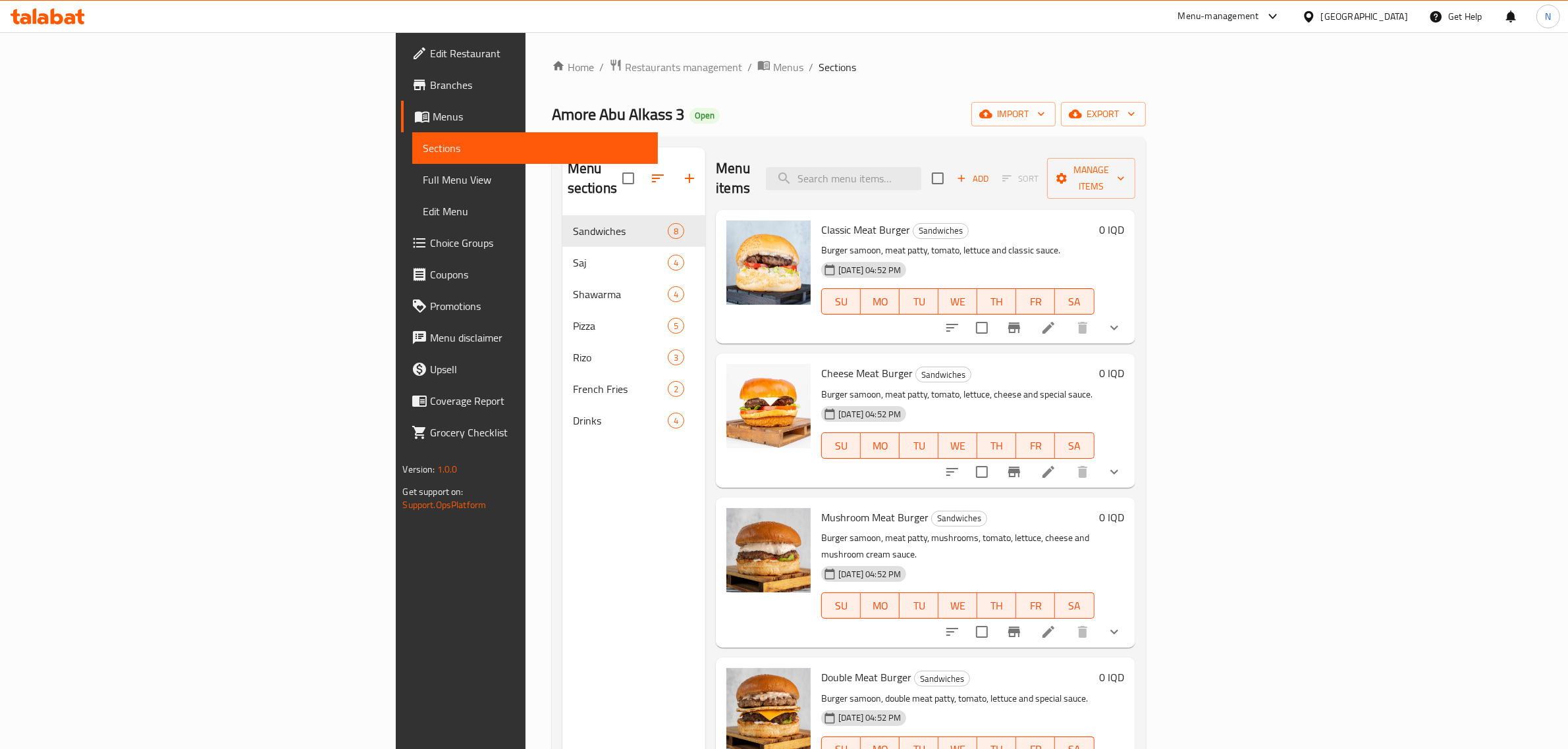
click at [430, 86] on span "Branches" at bounding box center [538, 85] width 217 height 16
